Goal: Task Accomplishment & Management: Manage account settings

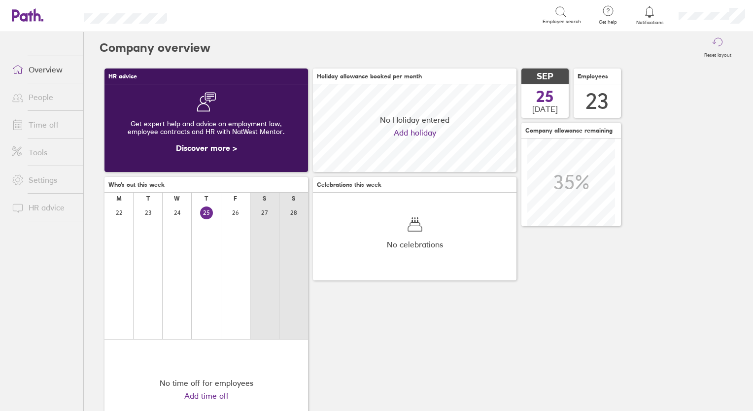
scroll to position [87, 203]
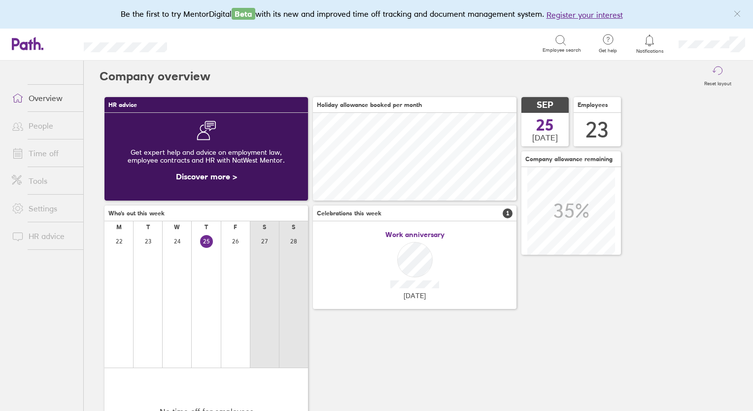
click at [37, 152] on link "Time off" at bounding box center [43, 153] width 79 height 20
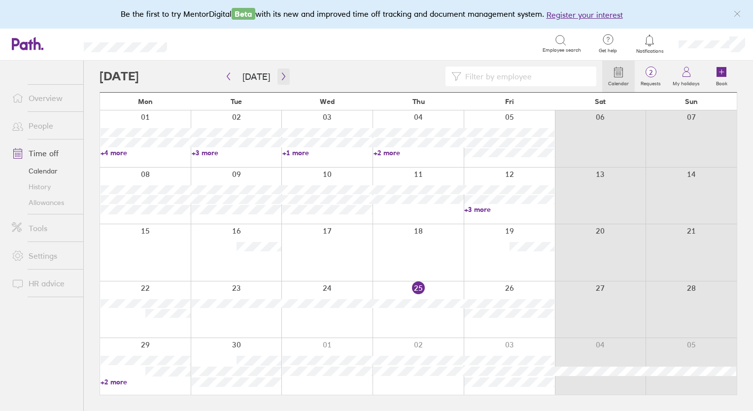
click at [280, 77] on icon "button" at bounding box center [283, 76] width 7 height 8
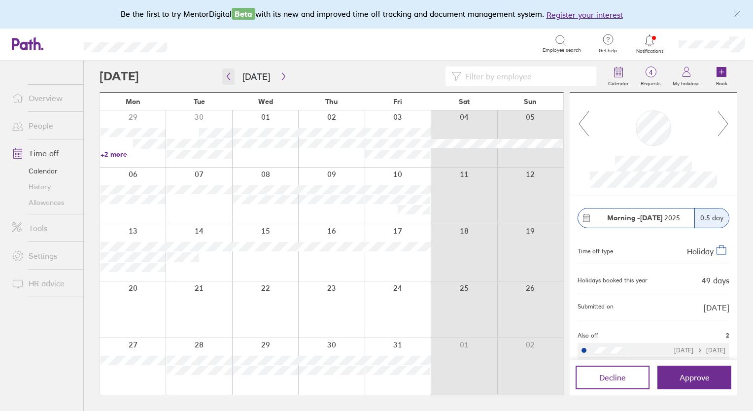
click at [230, 76] on icon "button" at bounding box center [228, 76] width 7 height 8
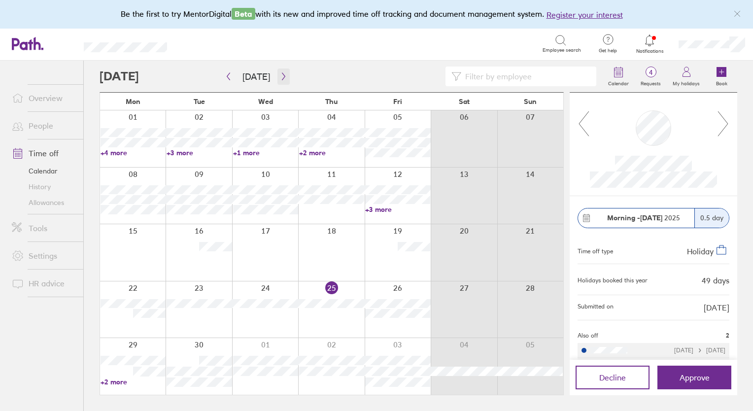
click at [281, 79] on icon "button" at bounding box center [283, 76] width 7 height 8
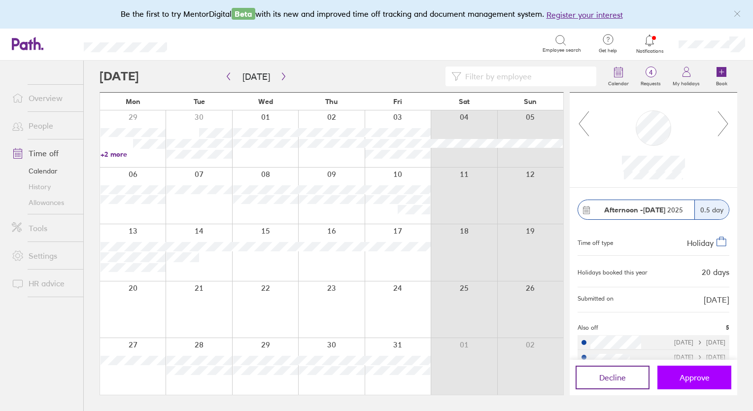
click at [680, 378] on span "Approve" at bounding box center [694, 377] width 30 height 9
